Goal: Navigation & Orientation: Find specific page/section

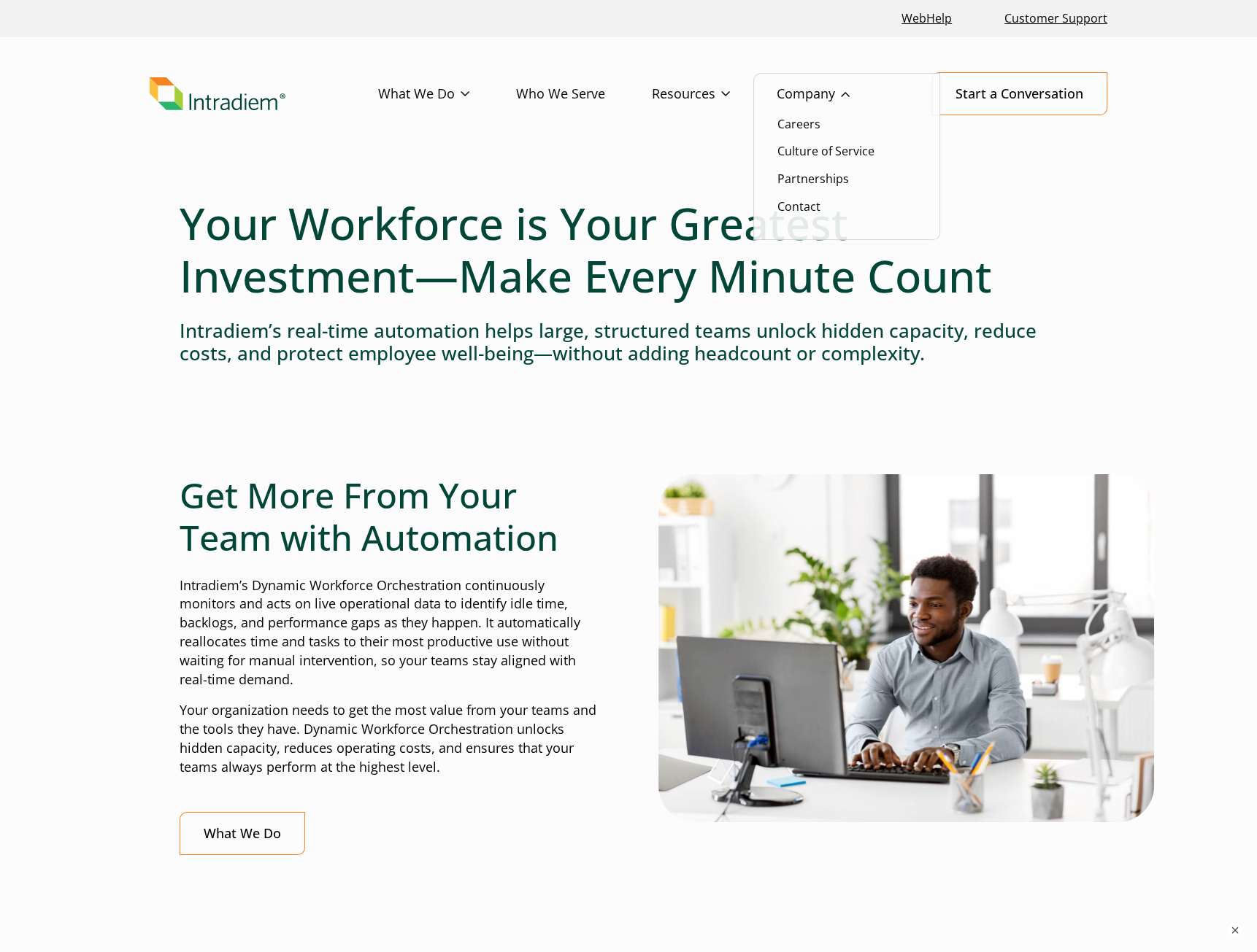
click at [833, 91] on link "Company" at bounding box center [836, 93] width 120 height 42
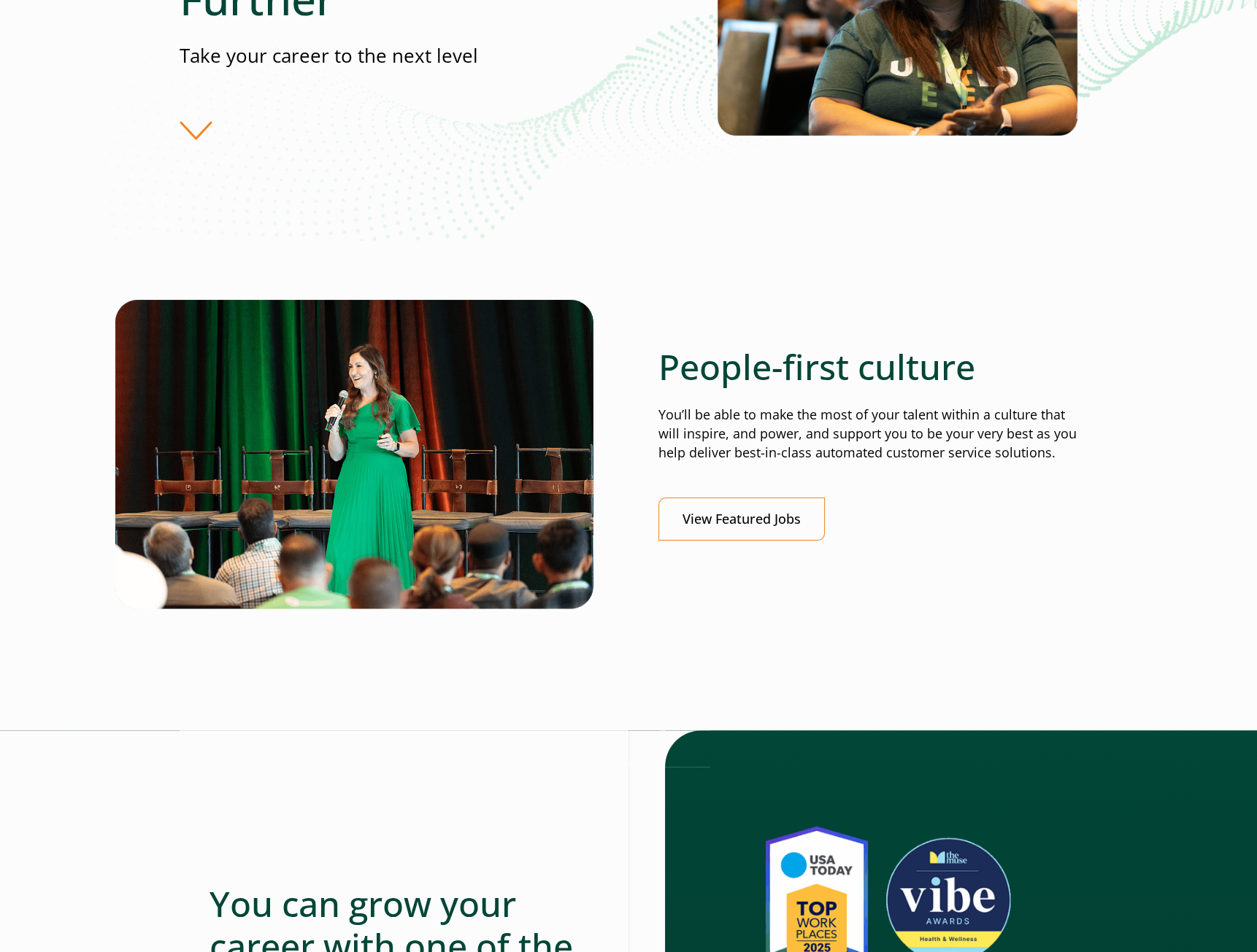
scroll to position [292, 6]
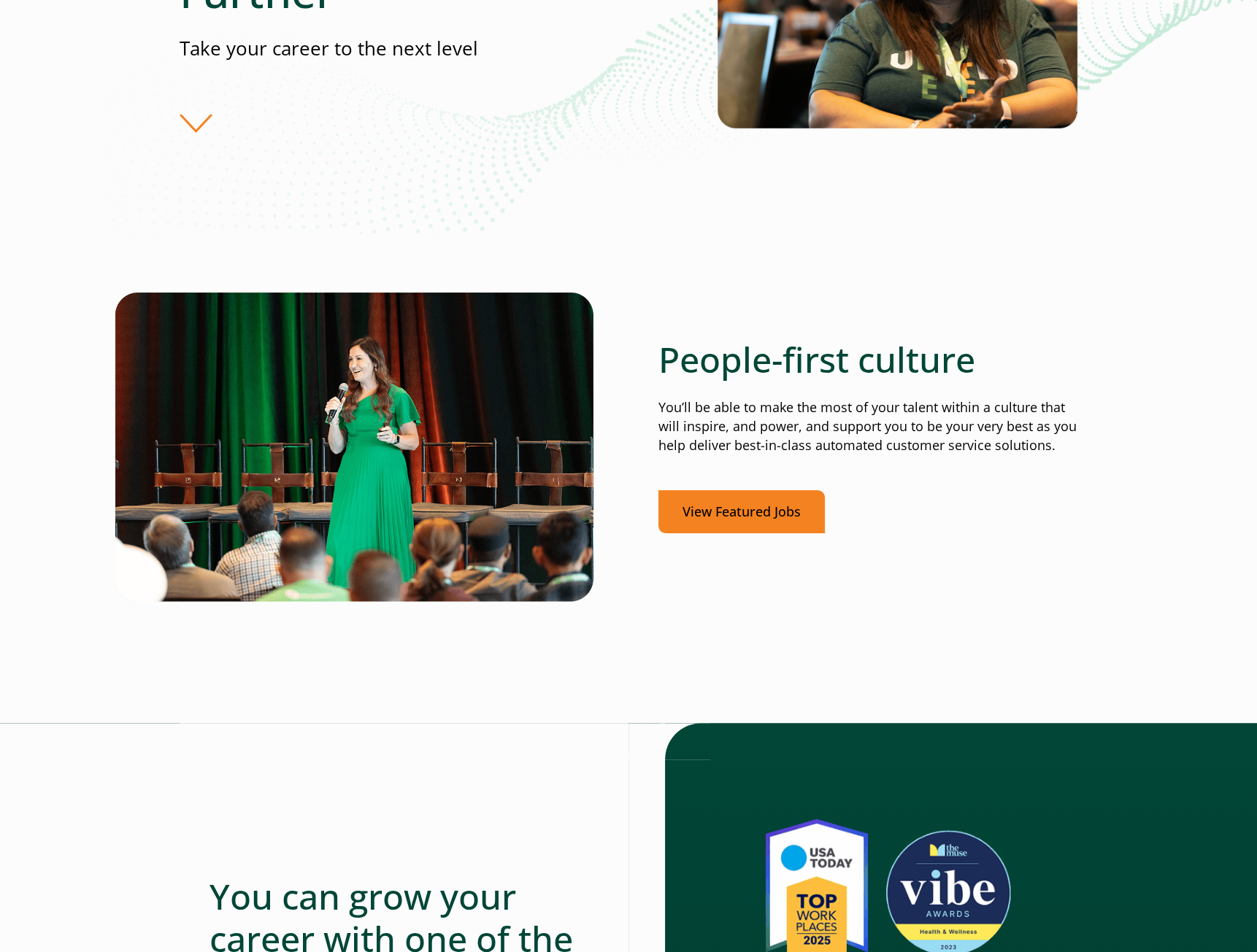
click at [758, 510] on link "View Featured Jobs" at bounding box center [742, 512] width 166 height 43
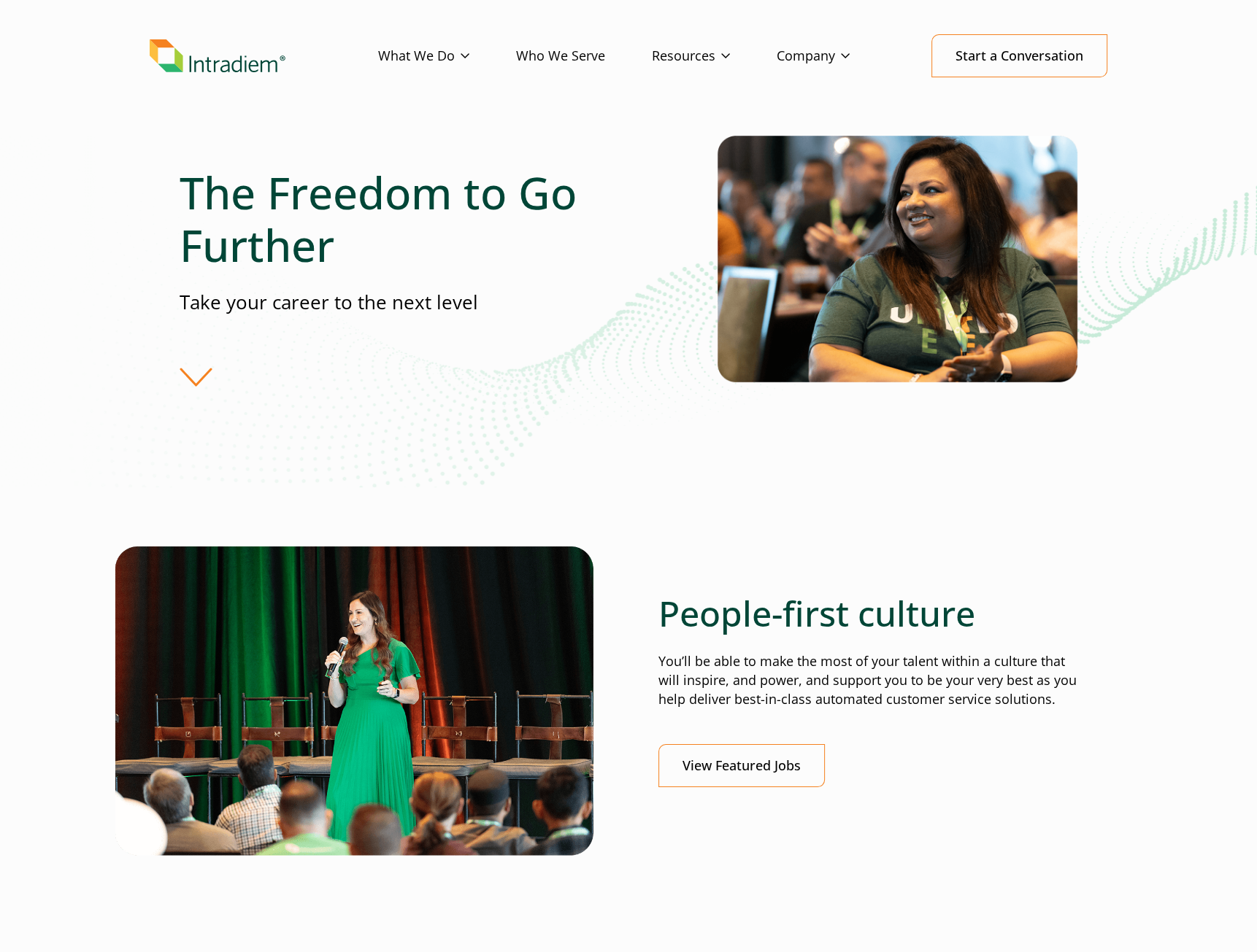
scroll to position [0, 6]
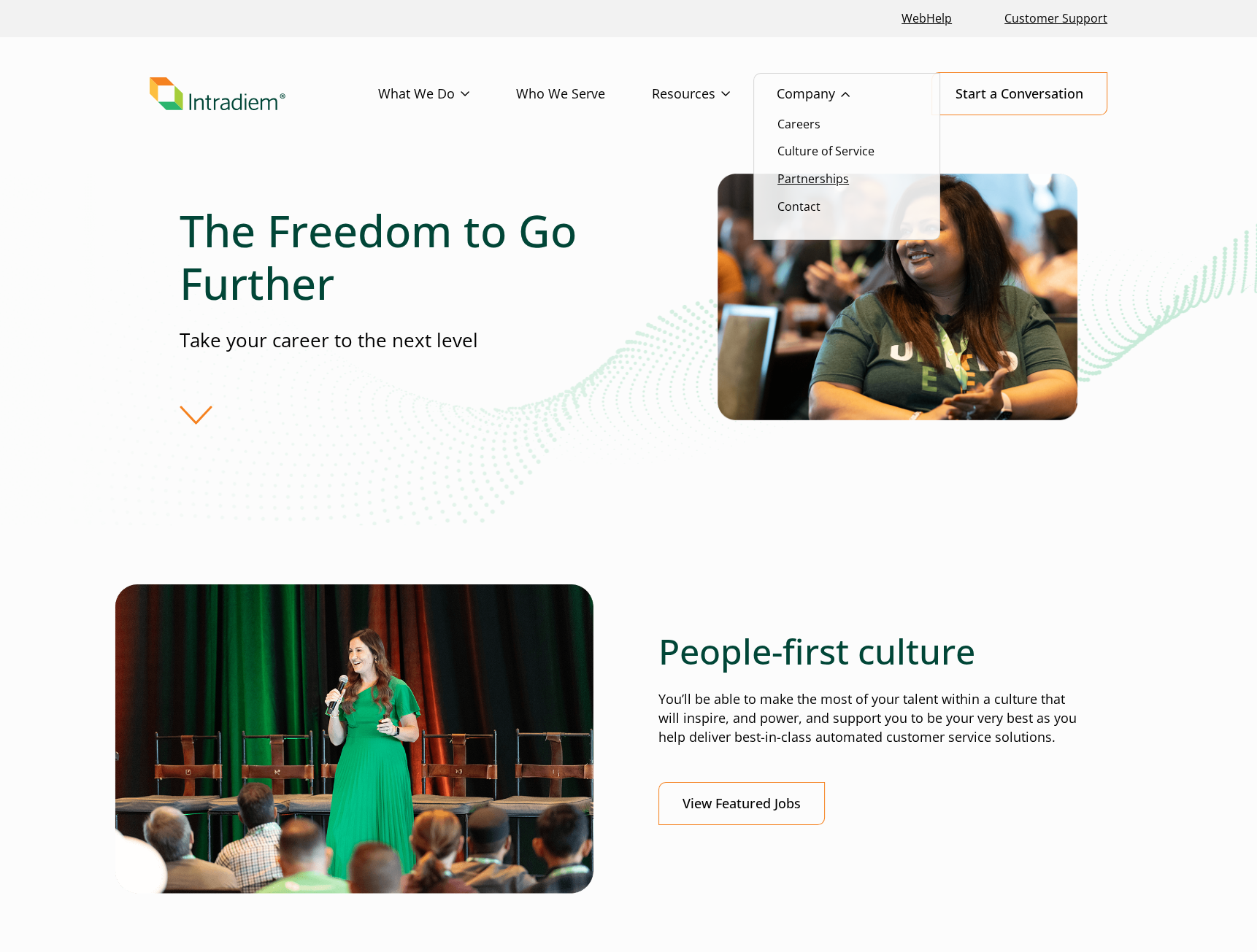
click at [792, 186] on link "Partnerships" at bounding box center [813, 179] width 71 height 16
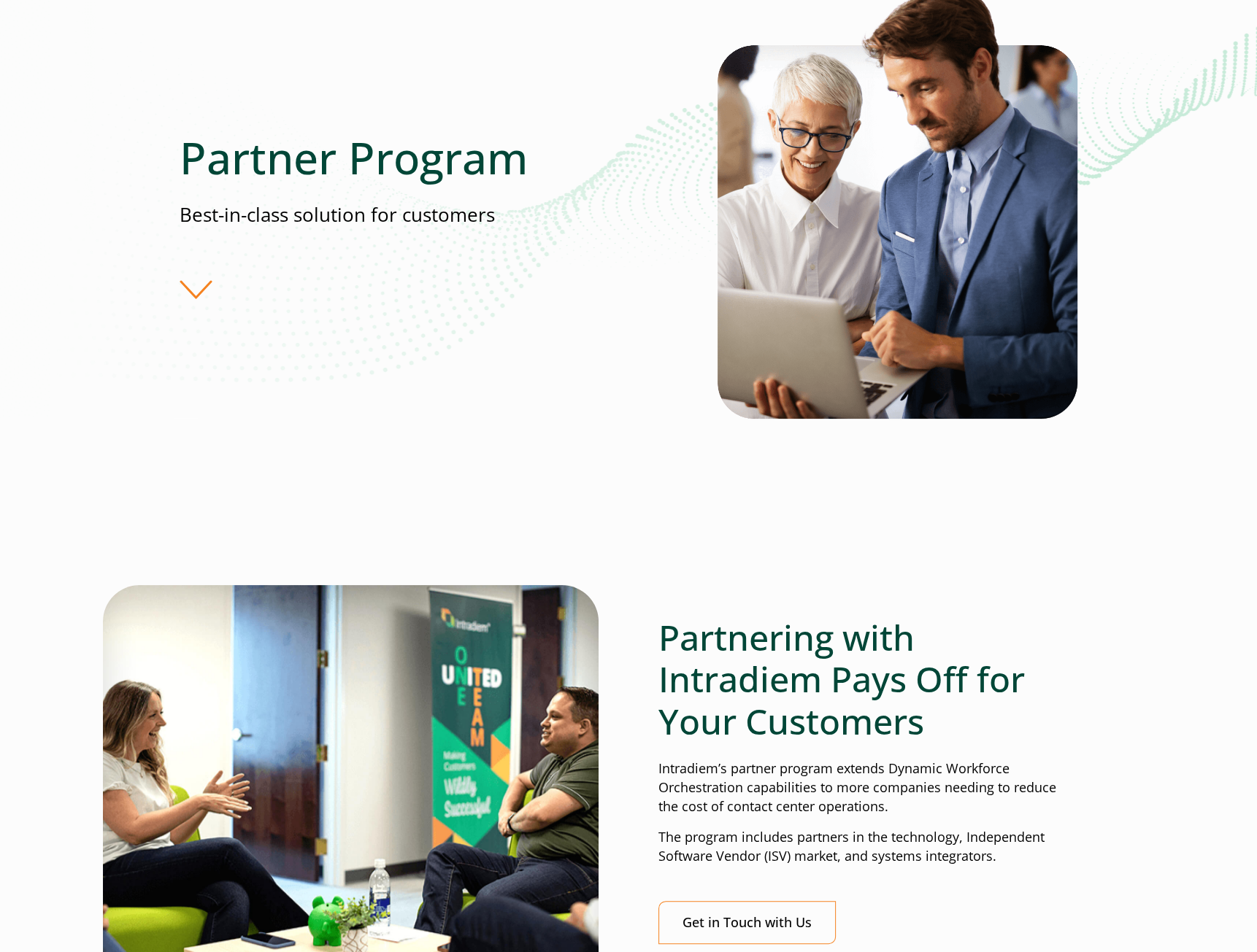
scroll to position [219, 0]
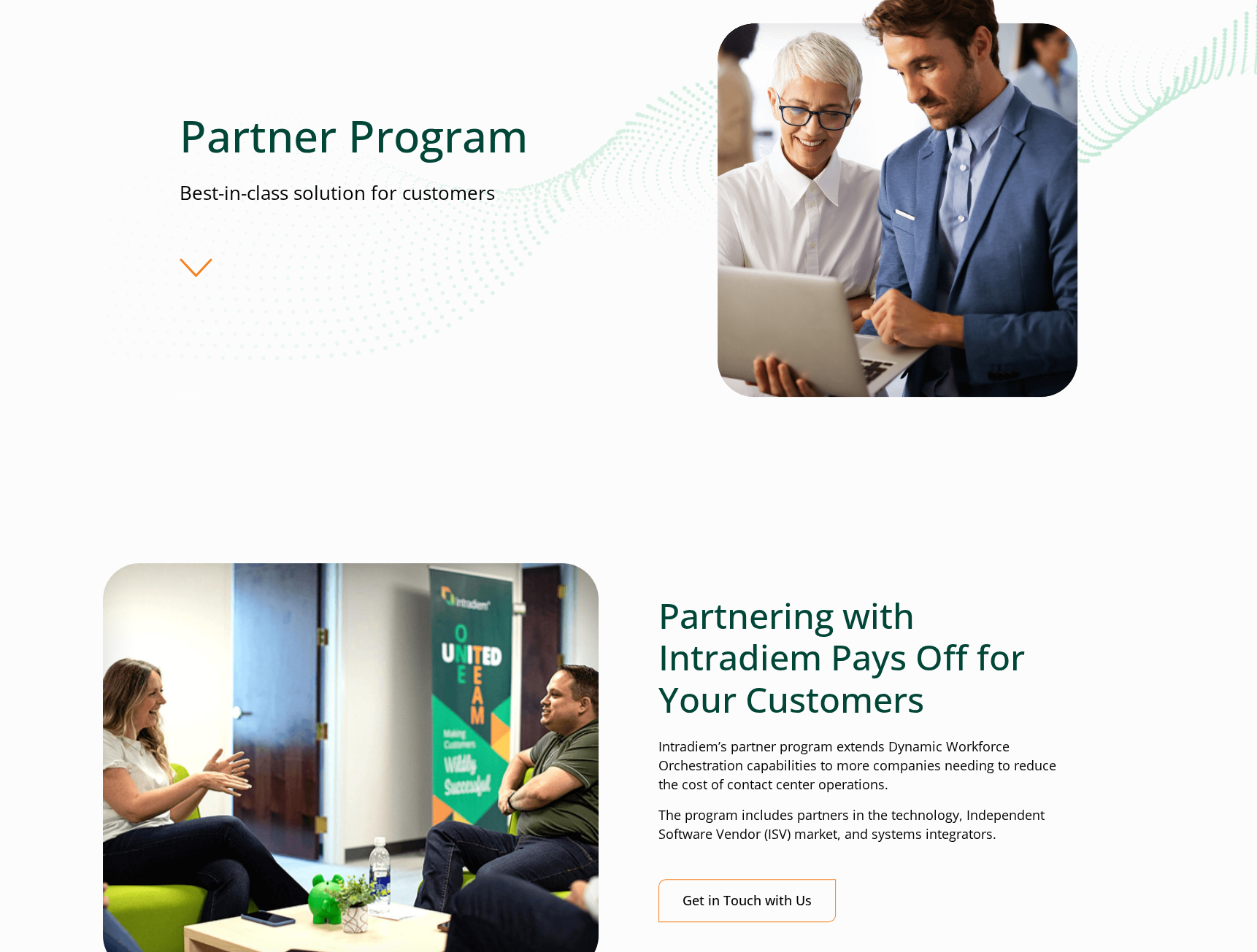
click at [187, 256] on div "Partner Program Best-in-class solution for customers" at bounding box center [449, 192] width 538 height 167
drag, startPoint x: 202, startPoint y: 267, endPoint x: 188, endPoint y: 280, distance: 19.1
click at [199, 269] on div "Partner Program Best-in-class solution for customers" at bounding box center [449, 192] width 538 height 167
click at [186, 282] on div "Partner Program Best-in-class solution for customers" at bounding box center [628, 193] width 898 height 477
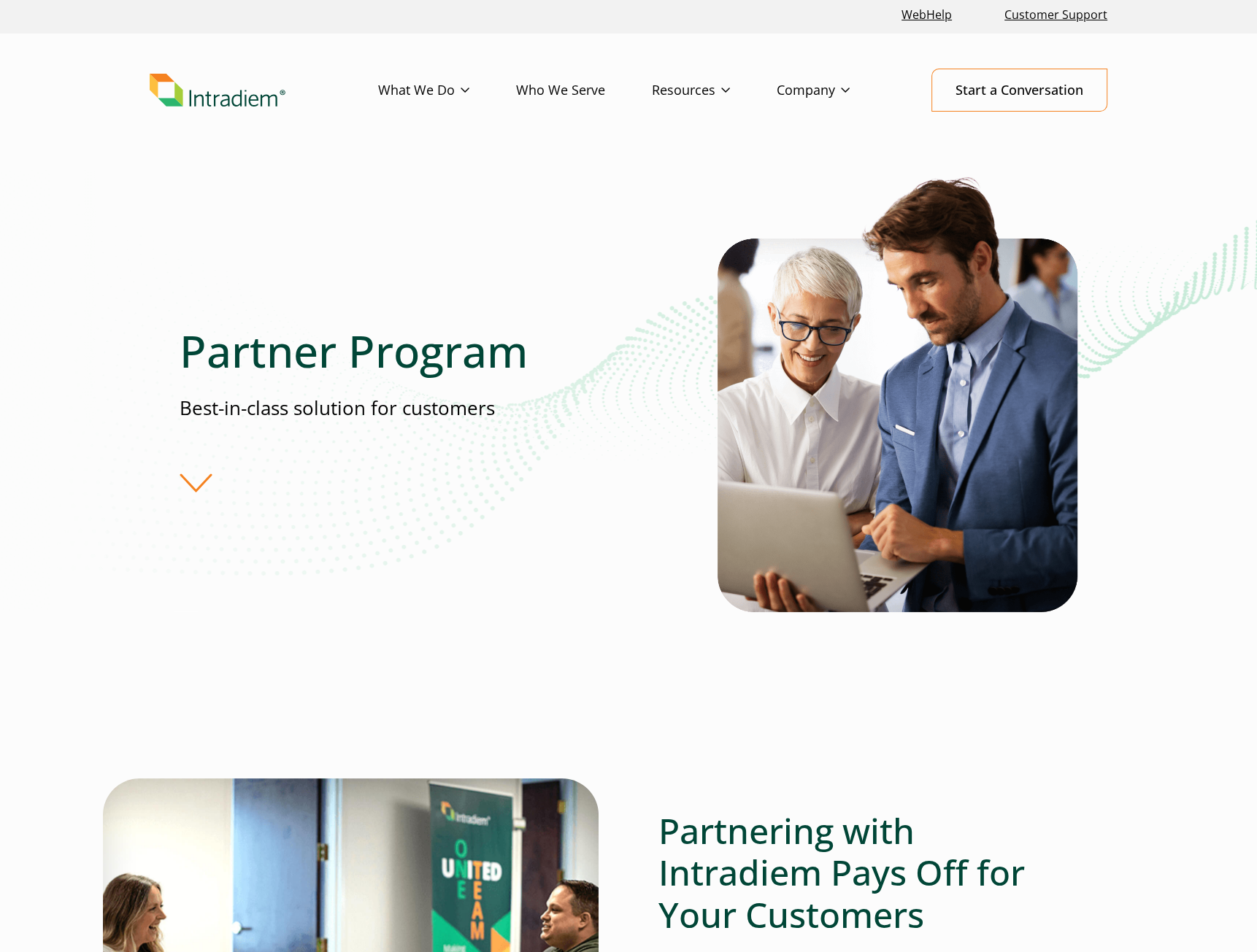
scroll to position [0, 0]
